Goal: Check status: Check status

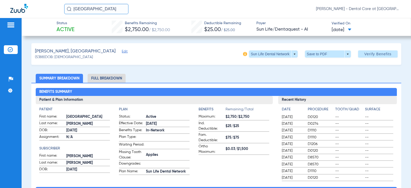
click at [12, 23] on img at bounding box center [11, 25] width 8 height 6
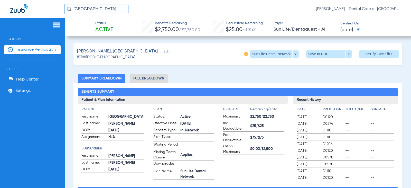
click at [16, 39] on span "Patients" at bounding box center [32, 35] width 57 height 11
click at [59, 23] on img at bounding box center [56, 25] width 8 height 6
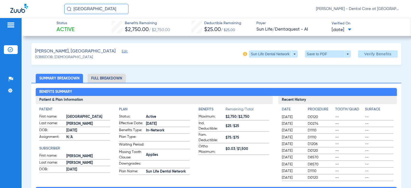
click at [17, 9] on img at bounding box center [19, 8] width 18 height 9
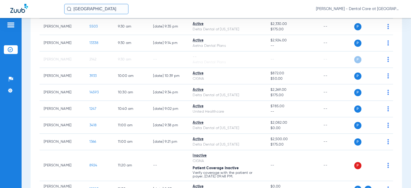
scroll to position [205, 0]
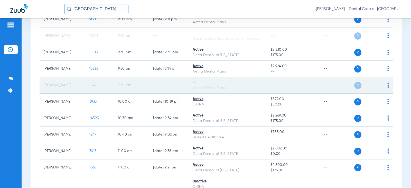
click at [173, 88] on td "--" at bounding box center [169, 85] width 40 height 16
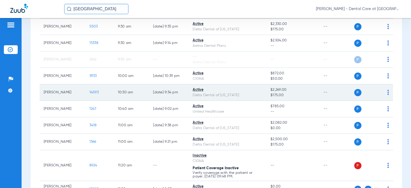
scroll to position [257, 0]
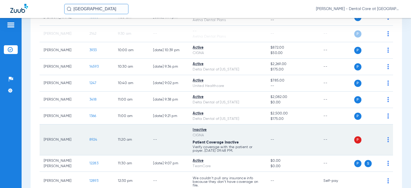
click at [179, 136] on td "--" at bounding box center [169, 139] width 40 height 31
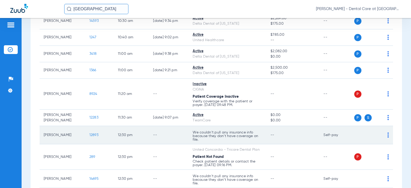
scroll to position [308, 0]
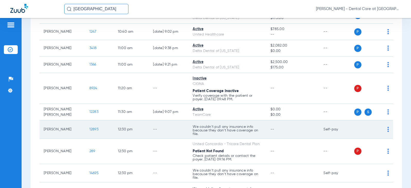
click at [152, 125] on td "--" at bounding box center [169, 129] width 40 height 18
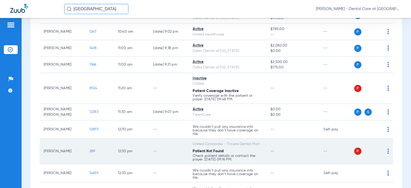
click at [149, 148] on td "--" at bounding box center [169, 150] width 40 height 25
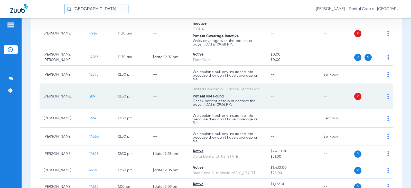
scroll to position [385, 0]
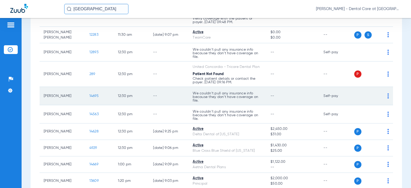
click at [153, 98] on td "--" at bounding box center [169, 96] width 40 height 18
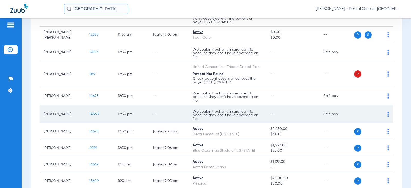
click at [142, 110] on td "12:30 PM" at bounding box center [131, 114] width 35 height 18
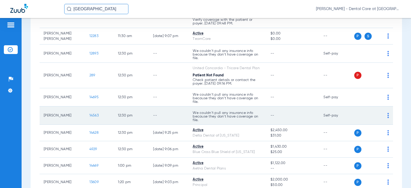
scroll to position [371, 0]
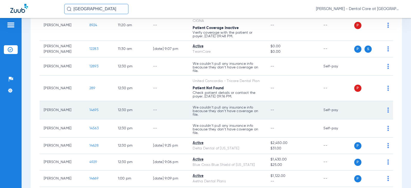
click at [142, 116] on td "12:30 PM" at bounding box center [131, 110] width 35 height 18
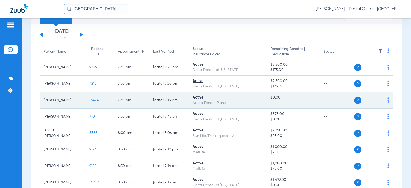
scroll to position [0, 0]
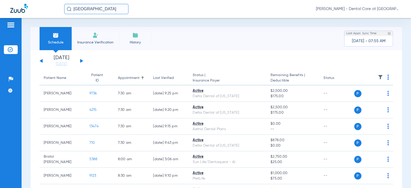
click at [82, 60] on button at bounding box center [81, 61] width 3 height 4
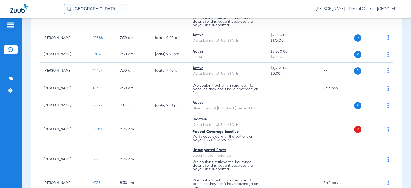
scroll to position [103, 0]
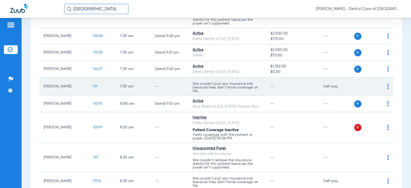
click at [98, 94] on td "NP" at bounding box center [102, 86] width 27 height 18
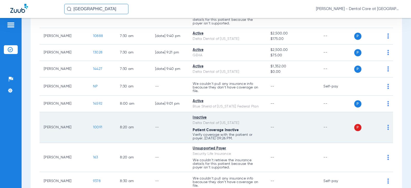
click at [163, 122] on td "--" at bounding box center [170, 127] width 38 height 31
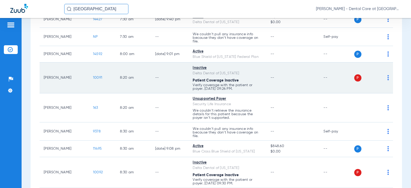
scroll to position [180, 0]
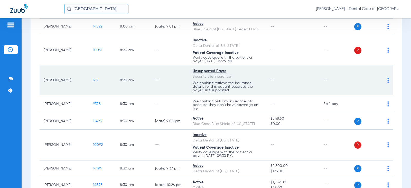
click at [127, 86] on td "8:20 AM" at bounding box center [133, 80] width 35 height 29
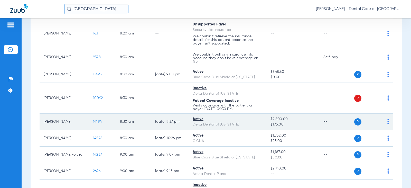
scroll to position [231, 0]
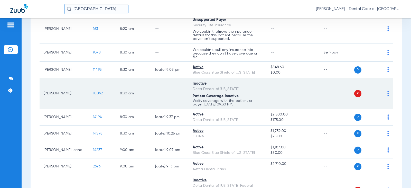
click at [154, 92] on td "--" at bounding box center [170, 93] width 38 height 31
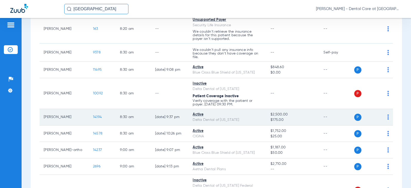
click at [177, 124] on td "[DATE] 9:37 PM" at bounding box center [170, 117] width 38 height 16
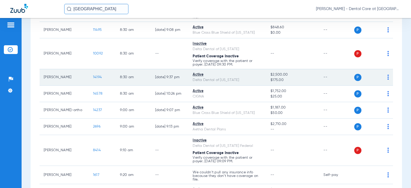
scroll to position [282, 0]
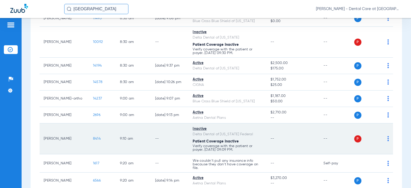
click at [168, 138] on td "--" at bounding box center [170, 138] width 38 height 31
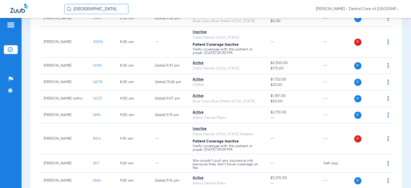
drag, startPoint x: 94, startPoint y: 6, endPoint x: 24, endPoint y: 9, distance: 70.4
click at [24, 9] on div "bristol [PERSON_NAME] - Dental Care at [GEOGRAPHIC_DATA]" at bounding box center [205, 9] width 411 height 18
click at [113, 12] on input "[PERSON_NAME]" at bounding box center [96, 9] width 64 height 10
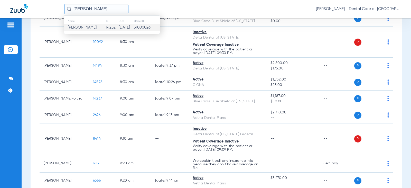
type input "[PERSON_NAME]"
click at [106, 26] on td "14252" at bounding box center [112, 27] width 13 height 7
